Goal: Task Accomplishment & Management: Complete application form

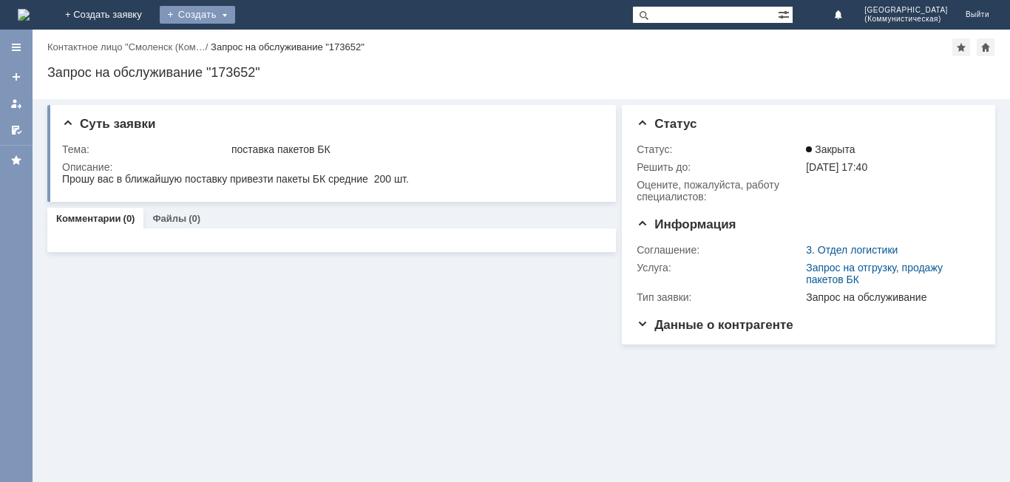
click at [235, 16] on div "Создать" at bounding box center [197, 15] width 75 height 18
click at [275, 37] on link "Заявка" at bounding box center [219, 45] width 112 height 18
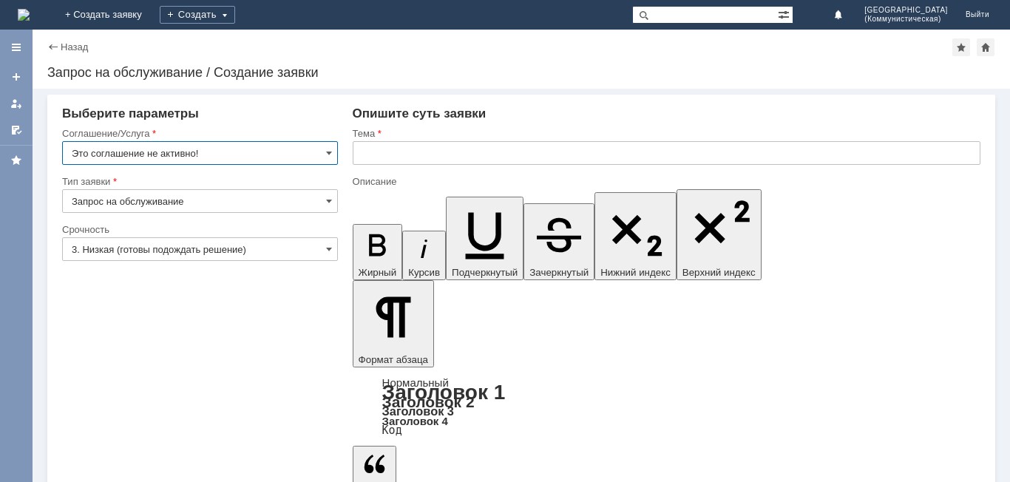
click at [393, 152] on input "text" at bounding box center [667, 153] width 628 height 24
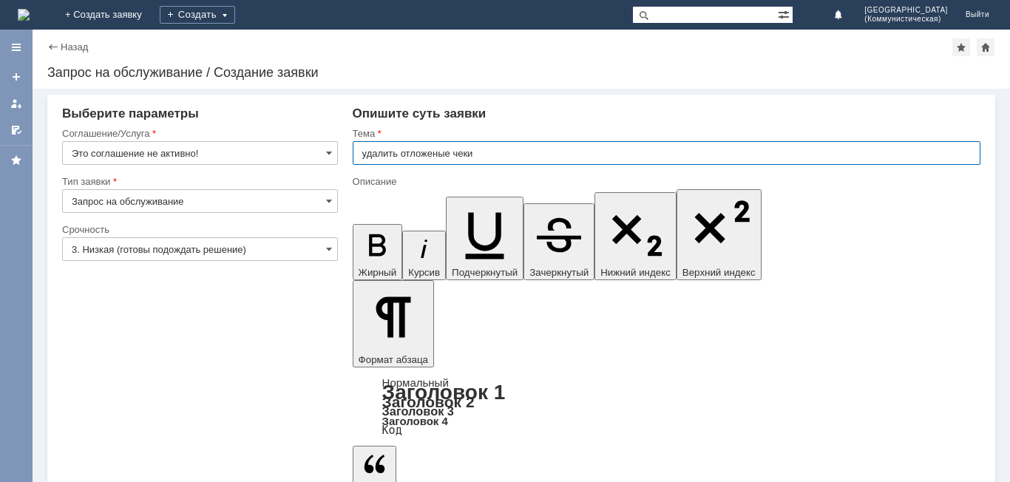
type input "удалить отложеные чеки"
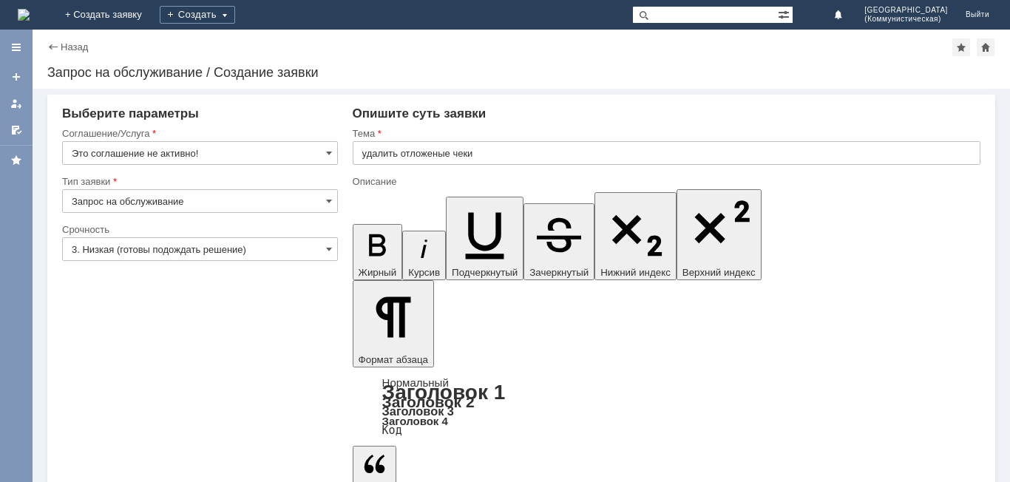
click at [145, 249] on input "3. Низкая (готовы подождать решение)" at bounding box center [200, 249] width 276 height 24
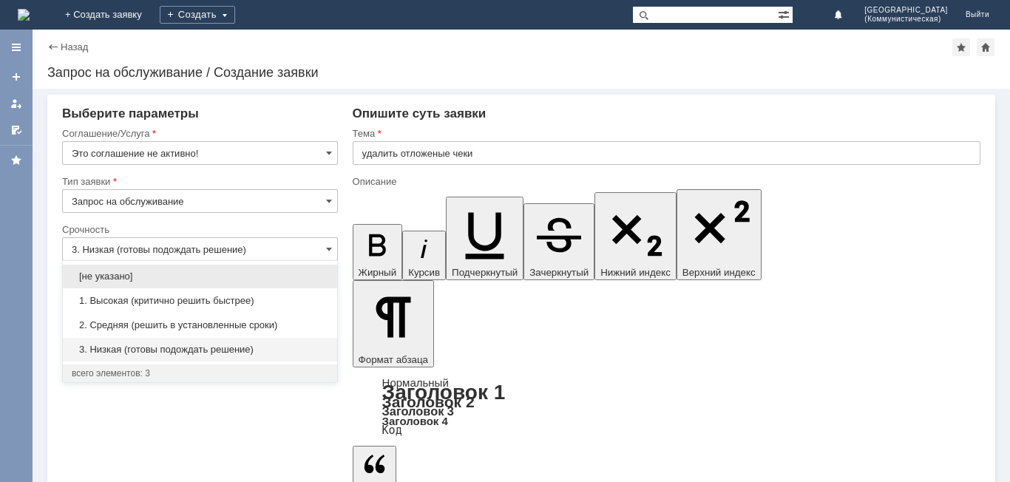
click at [121, 351] on span "3. Низкая (готовы подождать решение)" at bounding box center [200, 350] width 257 height 12
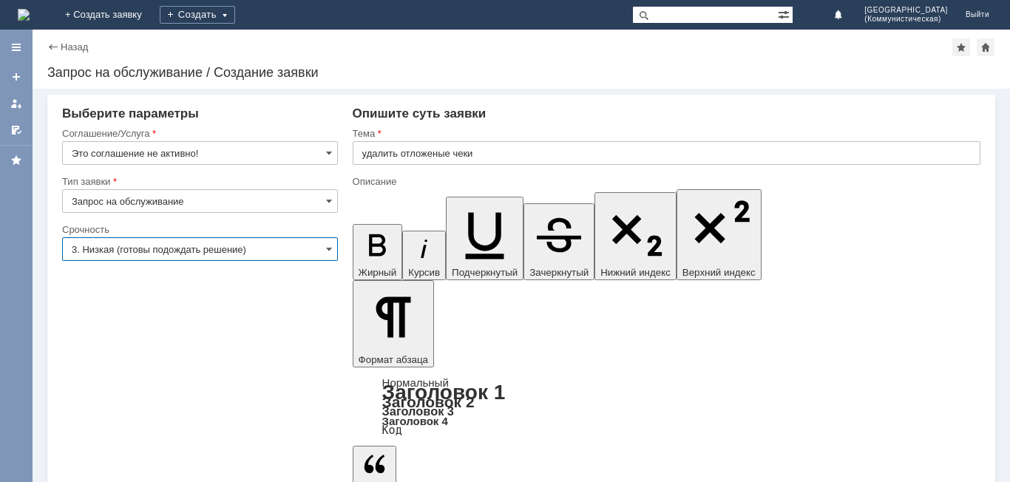
type input "3. Низкая (готовы подождать решение)"
click at [154, 201] on input "Запрос на обслуживание" at bounding box center [200, 201] width 276 height 24
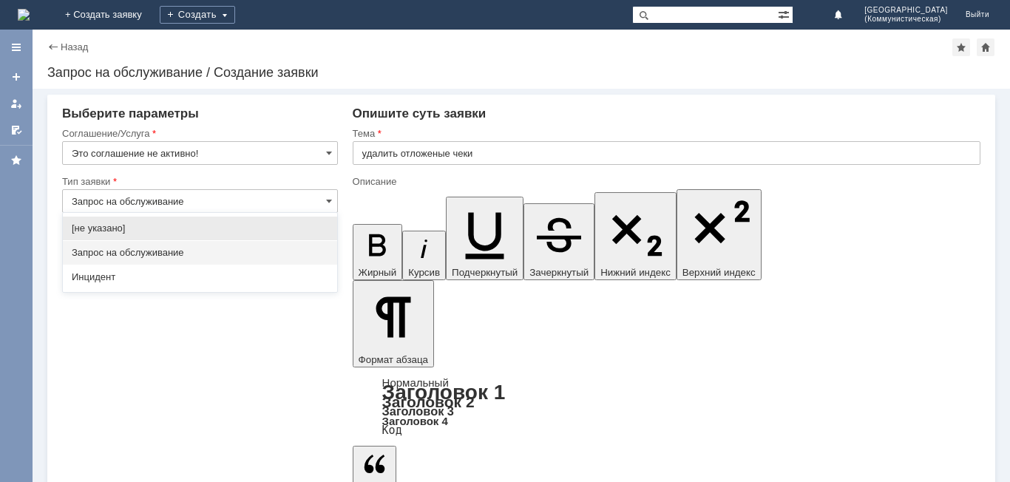
click at [138, 255] on span "Запрос на обслуживание" at bounding box center [200, 253] width 257 height 12
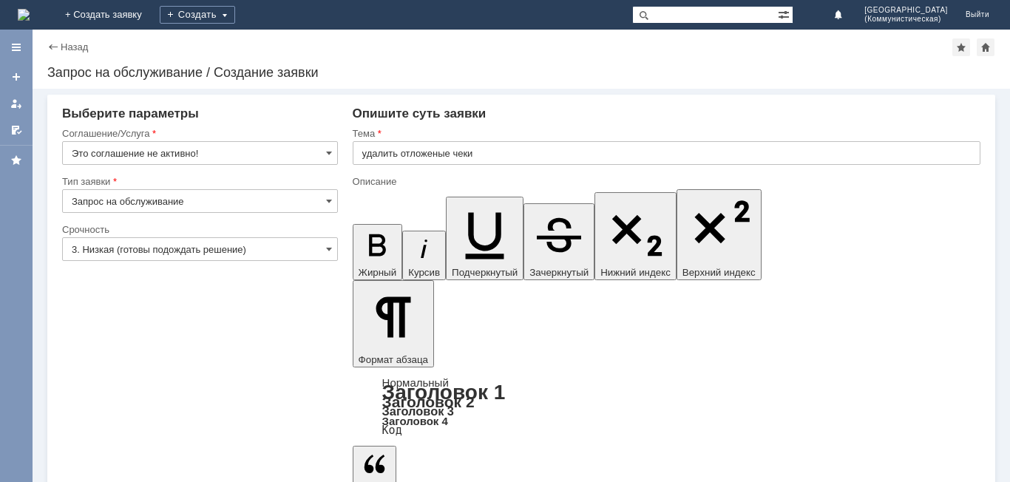
type input "Запрос на обслуживание"
click at [212, 152] on input "Это соглашение не активно!" at bounding box center [200, 153] width 276 height 24
click at [256, 120] on div "Выберите параметры" at bounding box center [200, 114] width 276 height 15
type input "Это соглашение не активно!"
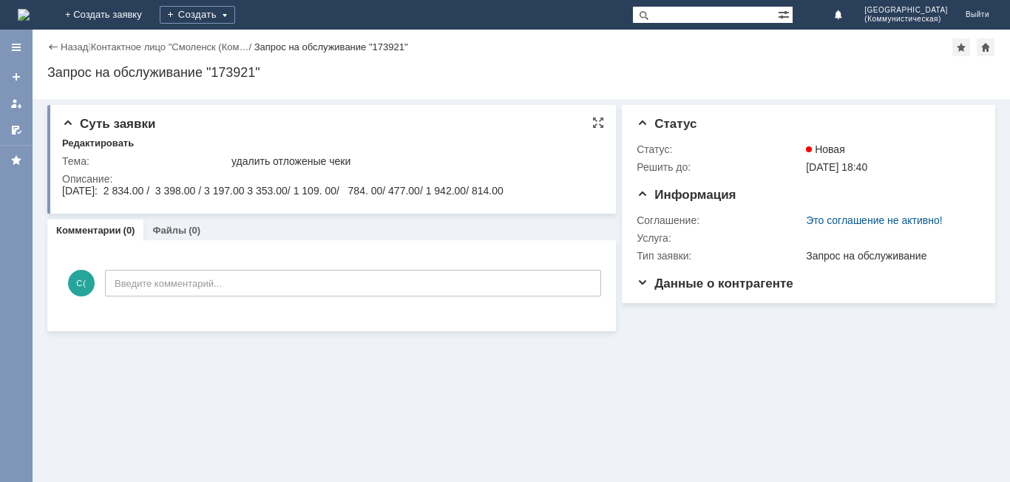
click at [123, 163] on div "Тема:" at bounding box center [145, 161] width 166 height 12
drag, startPoint x: 233, startPoint y: 146, endPoint x: 226, endPoint y: 158, distance: 12.9
click at [226, 158] on div "Редактировать Тема: удалить отложеные чеки Описание:" at bounding box center [333, 170] width 542 height 64
click at [223, 159] on div "Тема:" at bounding box center [145, 161] width 166 height 12
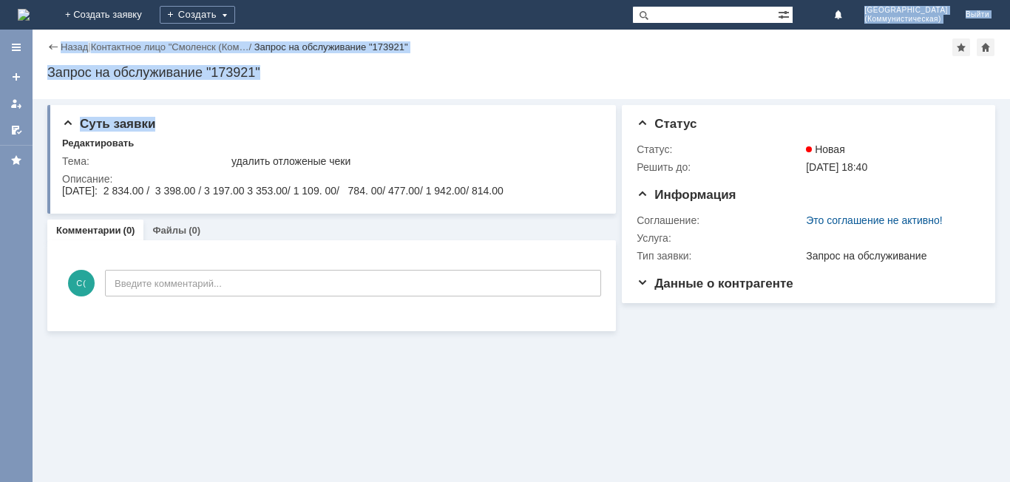
drag, startPoint x: 366, startPoint y: 117, endPoint x: 0, endPoint y: 242, distance: 386.9
click at [371, 28] on div "На домашнюю + Создать заявку Создать Смоленск (Коммунистическая) Выйти Версия: …" at bounding box center [505, 241] width 1010 height 482
